Goal: Information Seeking & Learning: Compare options

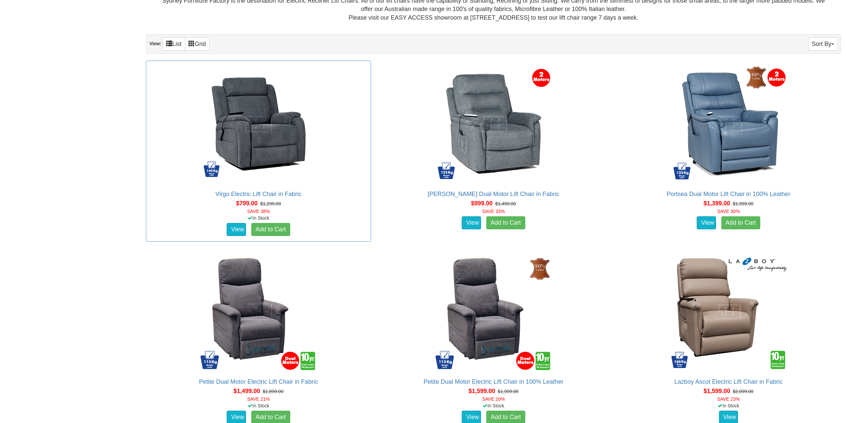
scroll to position [432, 0]
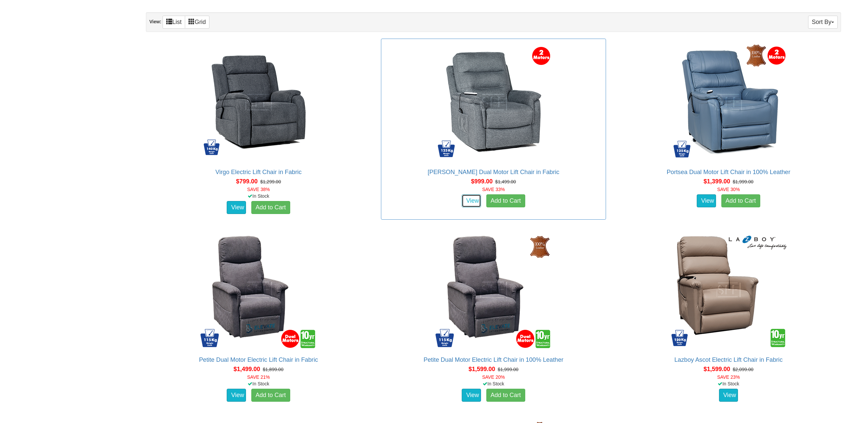
click at [475, 202] on link "View" at bounding box center [471, 200] width 19 height 13
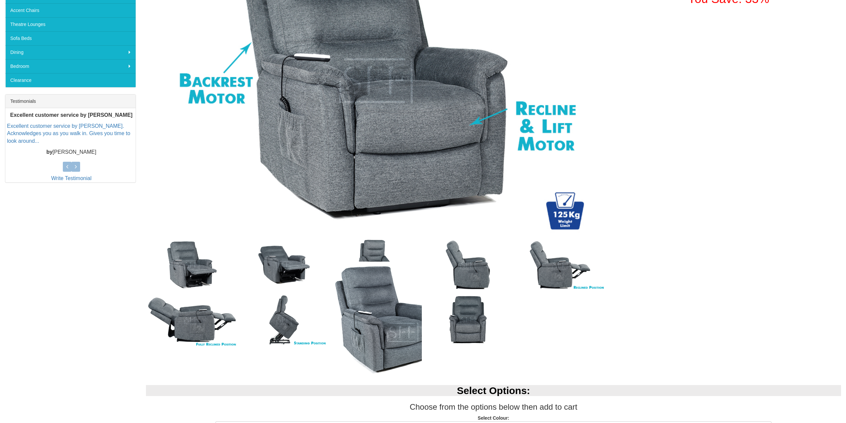
scroll to position [233, 0]
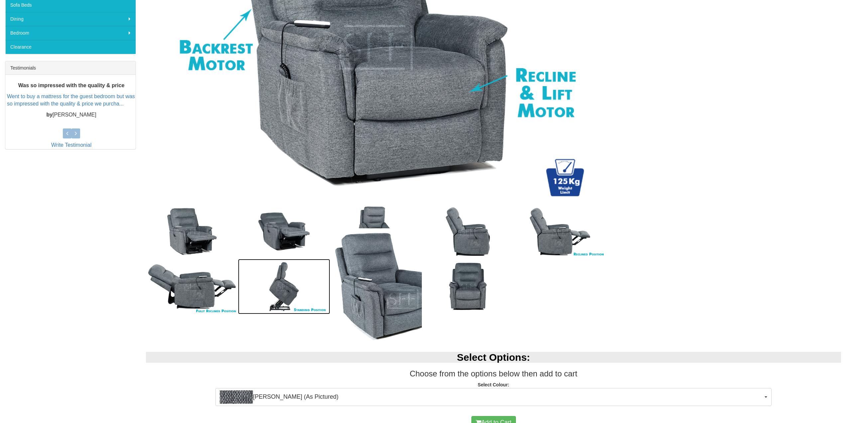
click at [282, 298] on img at bounding box center [284, 286] width 92 height 55
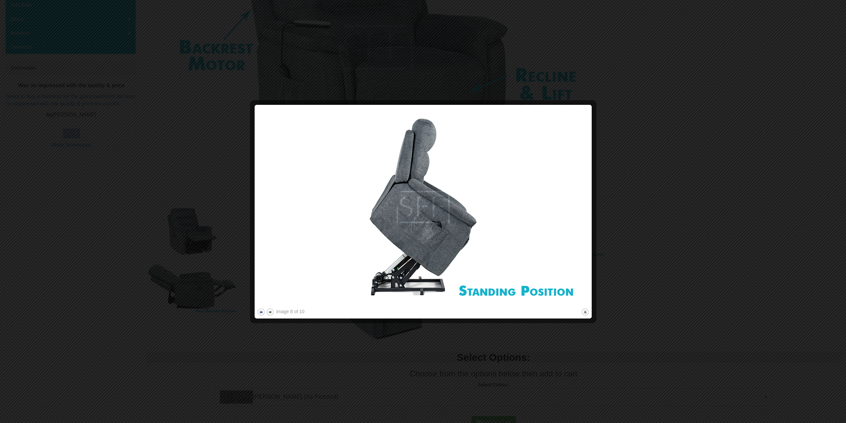
click at [262, 311] on button "previous" at bounding box center [261, 312] width 8 height 8
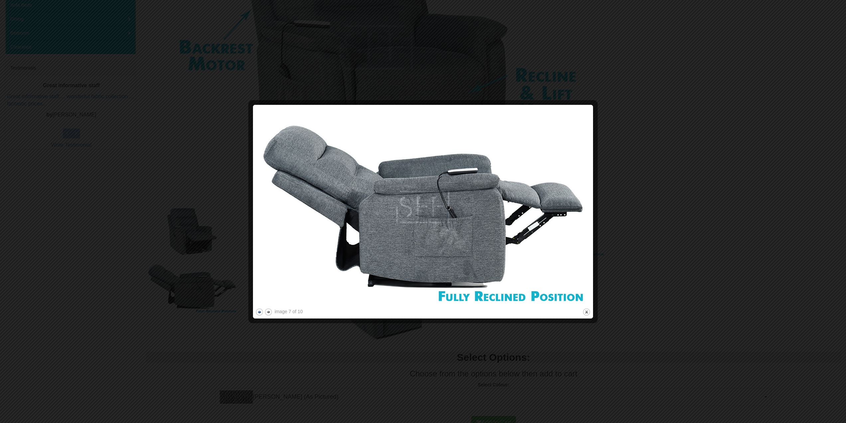
click at [262, 311] on button "previous" at bounding box center [259, 312] width 8 height 8
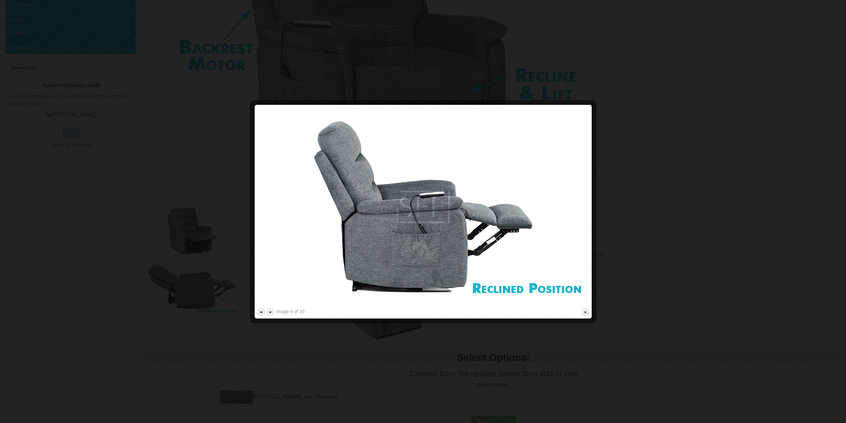
click at [262, 311] on button "previous" at bounding box center [261, 312] width 8 height 8
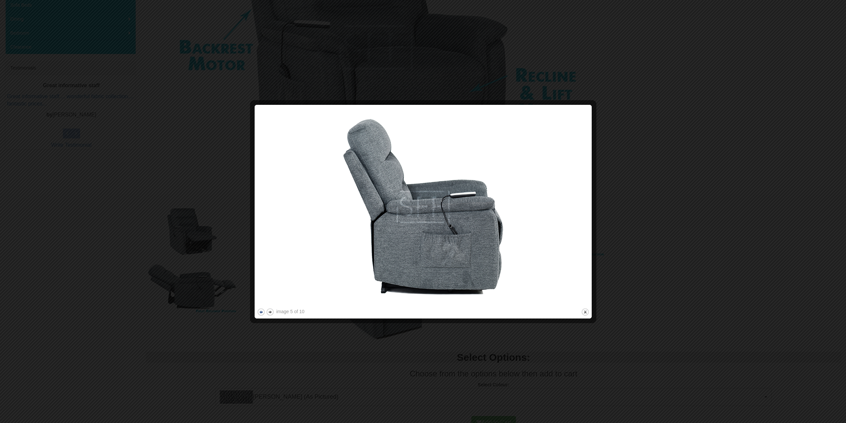
click at [262, 311] on button "previous" at bounding box center [261, 312] width 8 height 8
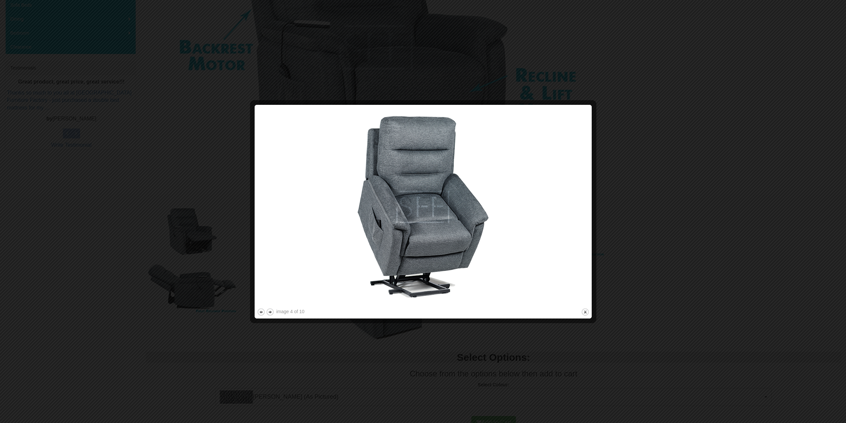
click at [679, 60] on div at bounding box center [423, 211] width 846 height 423
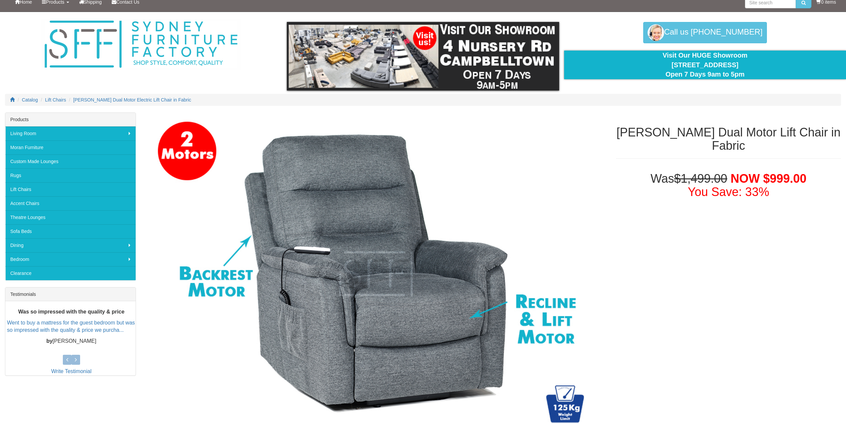
scroll to position [0, 0]
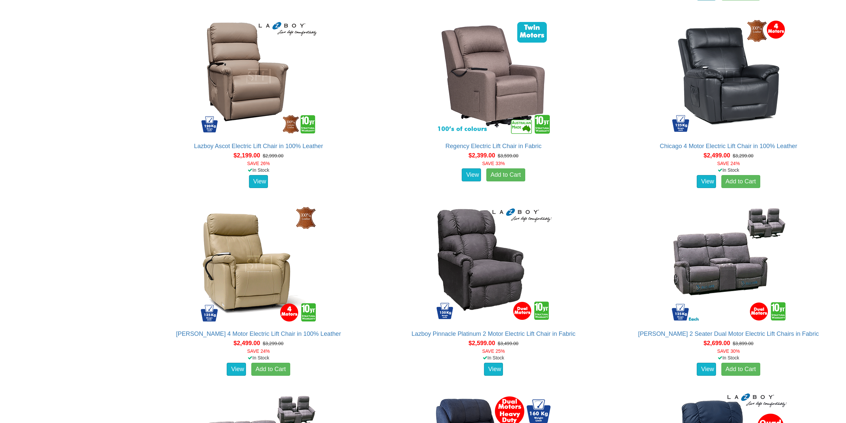
scroll to position [1231, 0]
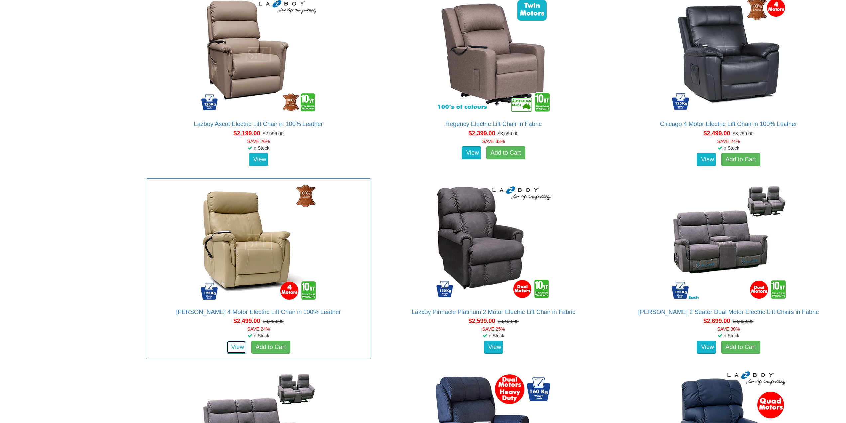
click at [236, 348] on link "View" at bounding box center [236, 347] width 19 height 13
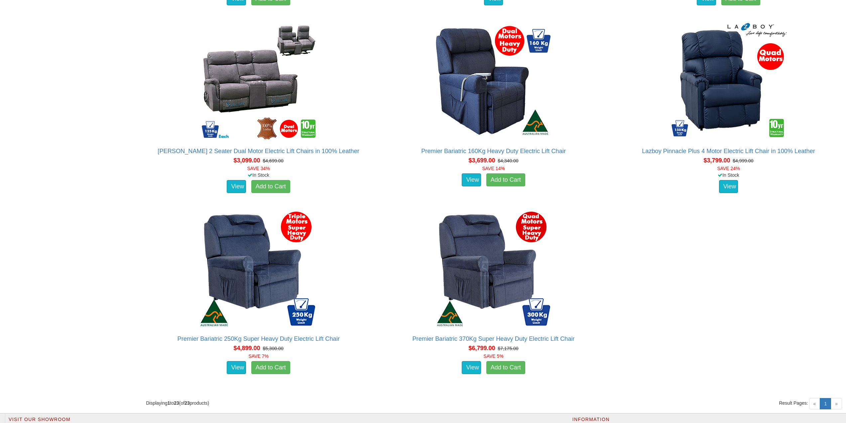
scroll to position [1596, 0]
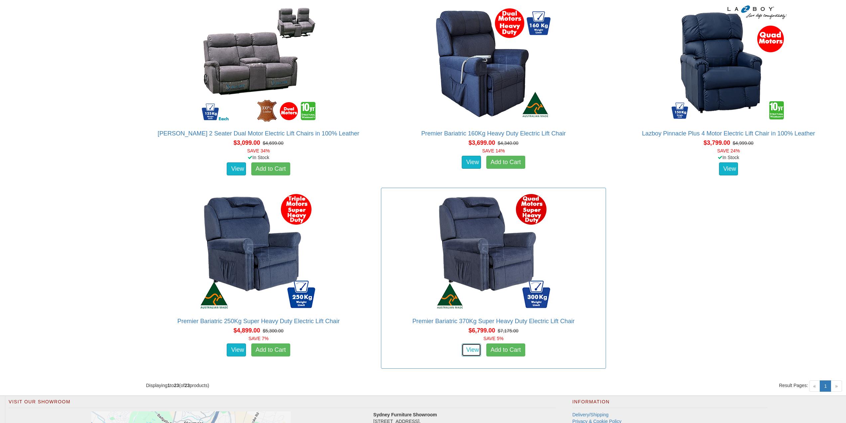
click at [466, 351] on link "View" at bounding box center [471, 349] width 19 height 13
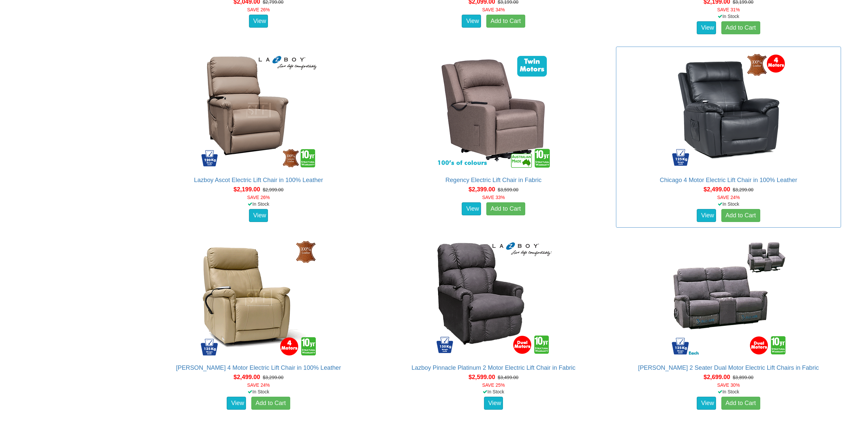
scroll to position [1164, 0]
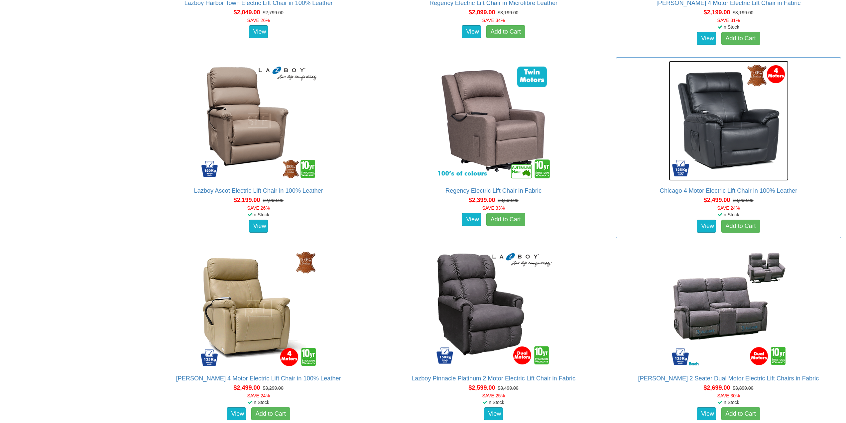
click at [727, 121] on img at bounding box center [729, 121] width 120 height 120
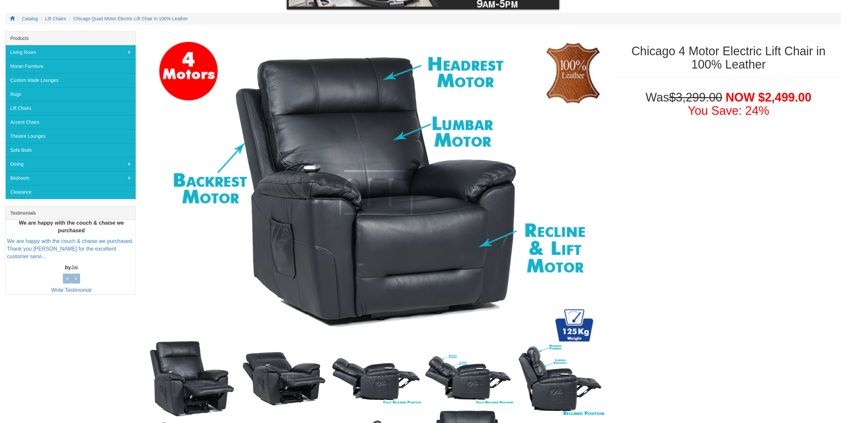
scroll to position [67, 0]
